Goal: Transaction & Acquisition: Purchase product/service

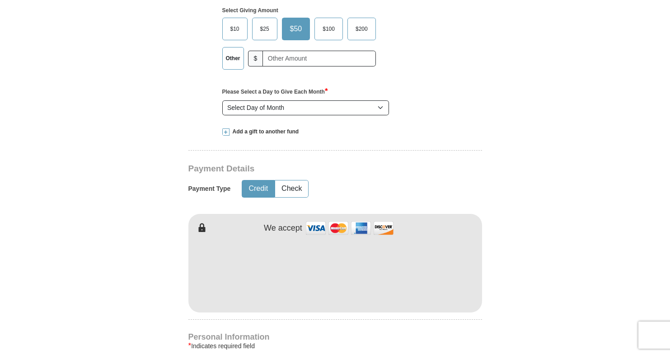
scroll to position [183, 0]
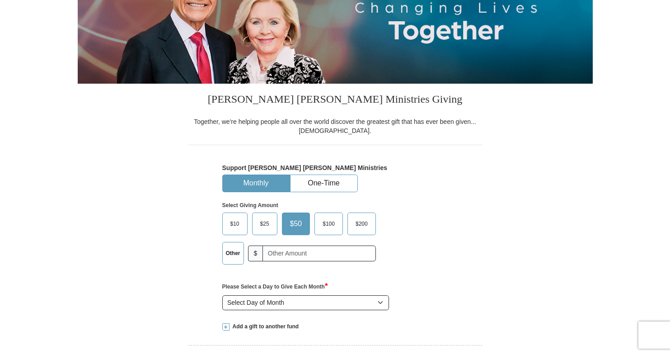
click at [236, 223] on span "$10" at bounding box center [235, 224] width 18 height 14
click at [0, 0] on input "$10" at bounding box center [0, 0] width 0 height 0
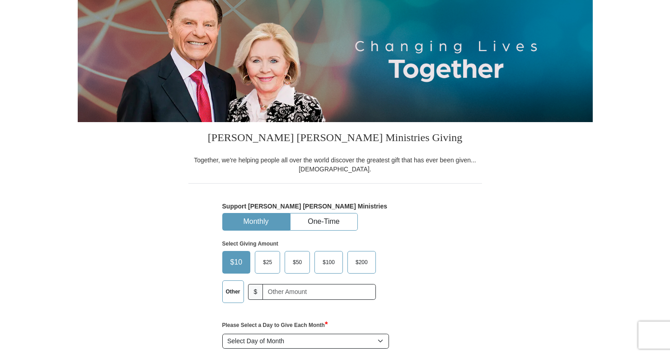
scroll to position [181, 0]
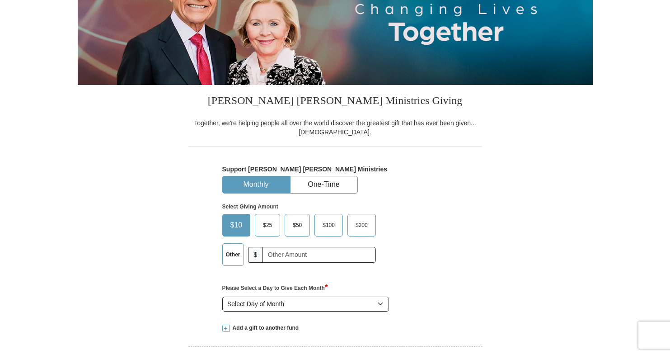
click at [267, 226] on span "$25" at bounding box center [268, 225] width 18 height 14
click at [0, 0] on input "$25" at bounding box center [0, 0] width 0 height 0
click at [316, 189] on button "One-Time" at bounding box center [324, 184] width 67 height 17
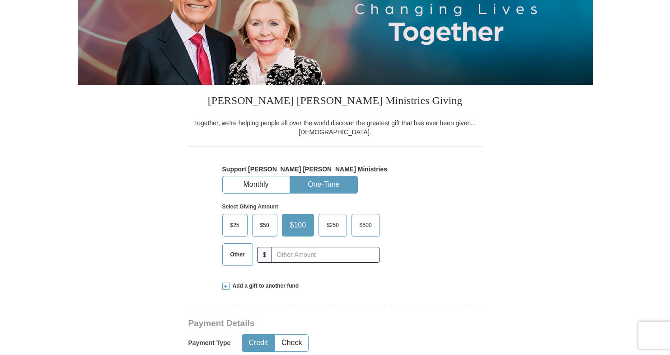
click at [231, 226] on span "$25" at bounding box center [235, 225] width 18 height 14
click at [0, 0] on input "$25" at bounding box center [0, 0] width 0 height 0
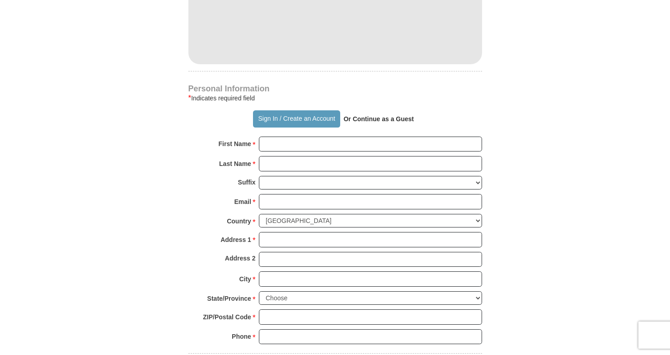
scroll to position [588, 0]
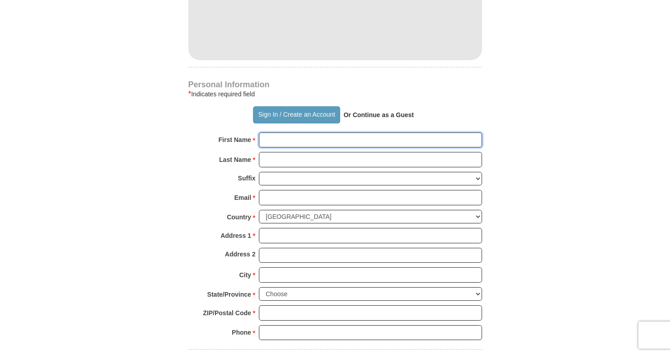
click at [374, 141] on input "First Name *" at bounding box center [370, 139] width 223 height 15
type input "Olutayo"
type input "Ajoje"
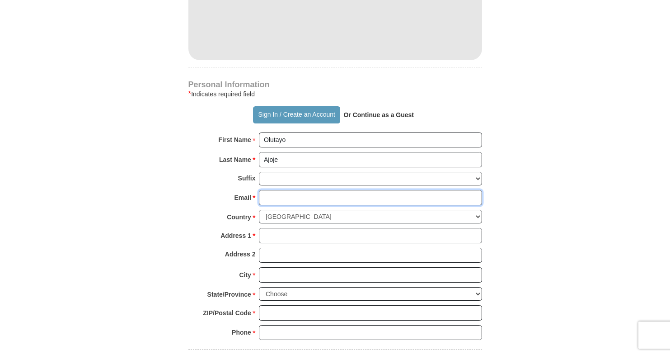
click at [376, 199] on input "Email *" at bounding box center [370, 197] width 223 height 15
type input "[EMAIL_ADDRESS][DOMAIN_NAME]"
click at [475, 217] on select "[GEOGRAPHIC_DATA] [GEOGRAPHIC_DATA] [GEOGRAPHIC_DATA] [GEOGRAPHIC_DATA] [GEOGRA…" at bounding box center [370, 217] width 223 height 14
select select "GB"
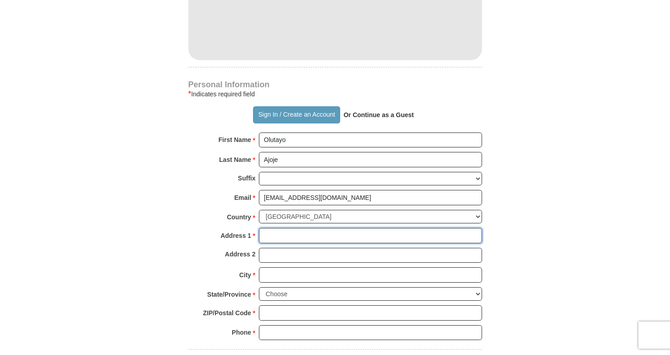
click at [319, 236] on input "Address 1 *" at bounding box center [370, 235] width 223 height 15
type input "[STREET_ADDRESS]"
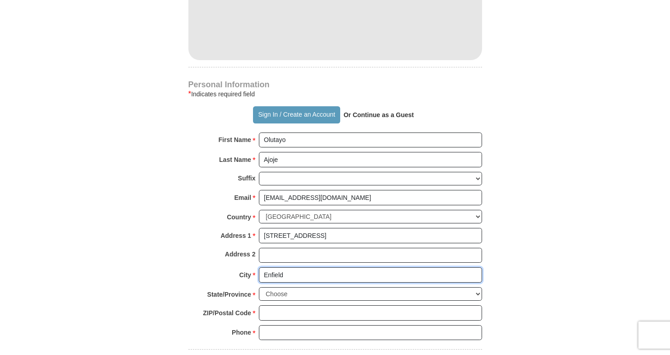
type input "Enfield"
click at [394, 294] on select "Choose Antrim [GEOGRAPHIC_DATA] [GEOGRAPHIC_DATA] [GEOGRAPHIC_DATA] [GEOGRAPHIC…" at bounding box center [370, 294] width 223 height 14
select select "MDDSX"
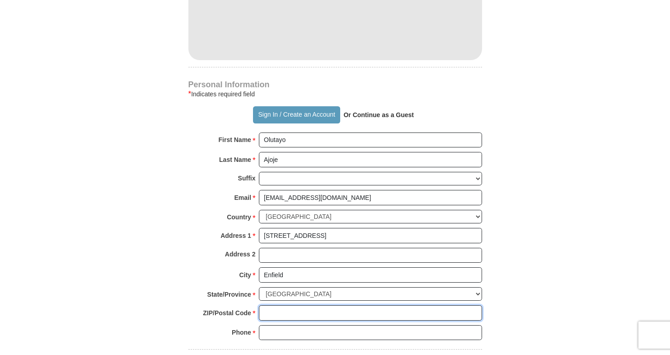
click at [307, 317] on input "ZIP/Postal Code *" at bounding box center [370, 312] width 223 height 15
type input "EN1 1TD"
click at [307, 334] on input "Phone * *" at bounding box center [370, 332] width 223 height 15
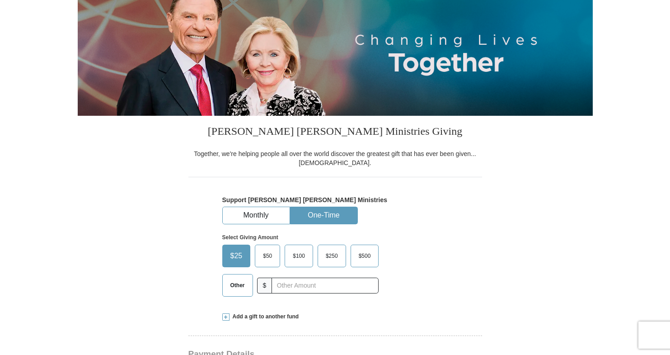
scroll to position [142, 0]
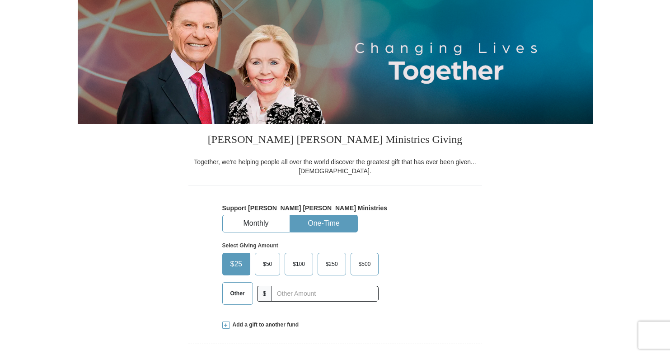
type input "07947580116"
click at [339, 225] on button "One-Time" at bounding box center [324, 223] width 67 height 17
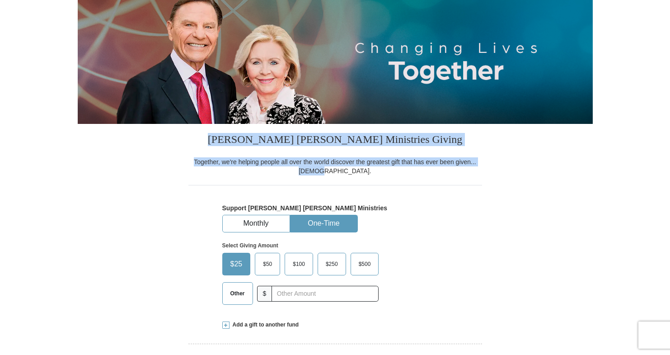
drag, startPoint x: 669, startPoint y: 88, endPoint x: 679, endPoint y: 172, distance: 84.2
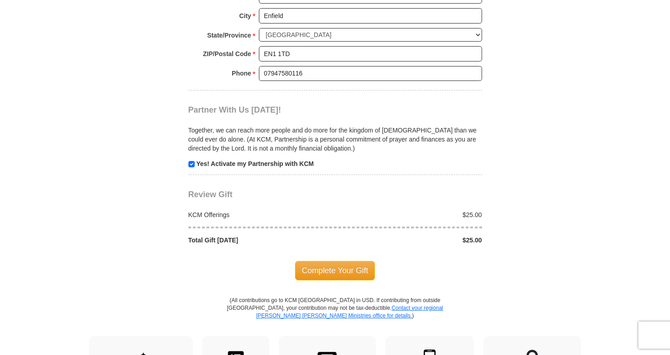
scroll to position [1022, 0]
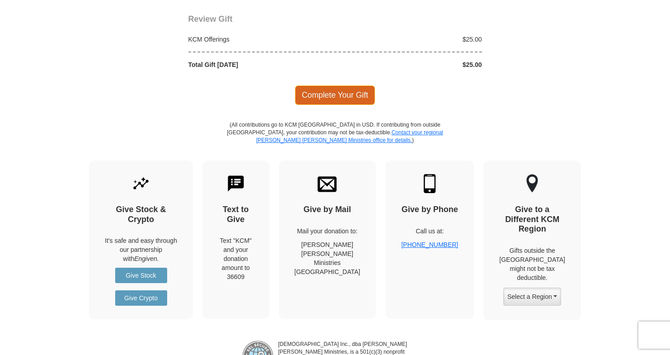
click at [356, 99] on span "Complete Your Gift" at bounding box center [335, 94] width 80 height 19
